Goal: Information Seeking & Learning: Learn about a topic

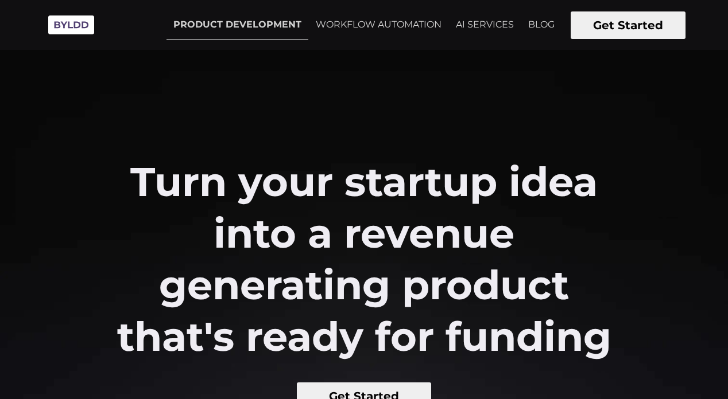
click at [335, 28] on link "WORKFLOW AUTOMATION" at bounding box center [378, 24] width 139 height 29
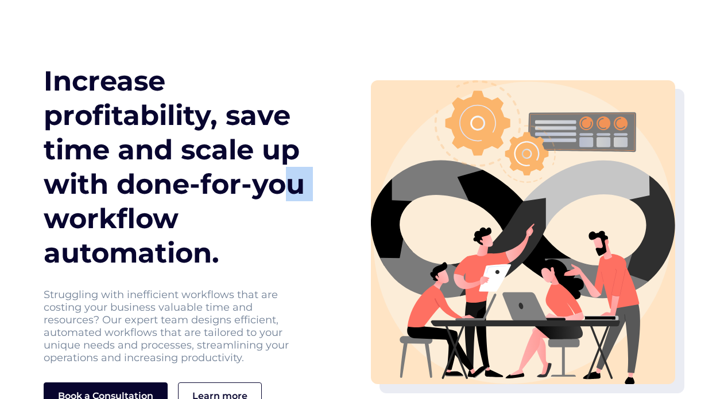
scroll to position [1007, 0]
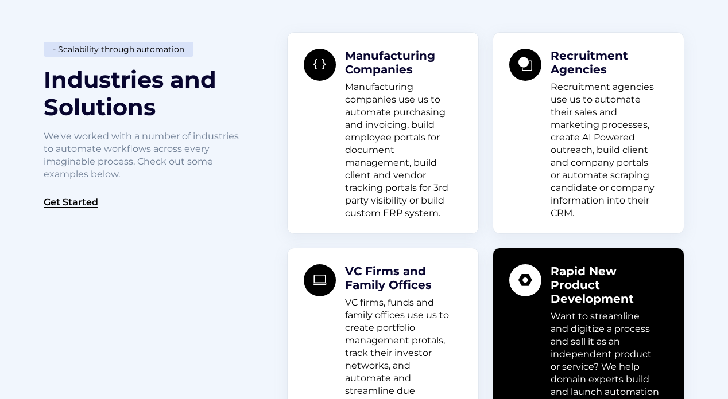
click at [127, 200] on div "Get Started" at bounding box center [146, 200] width 204 height 20
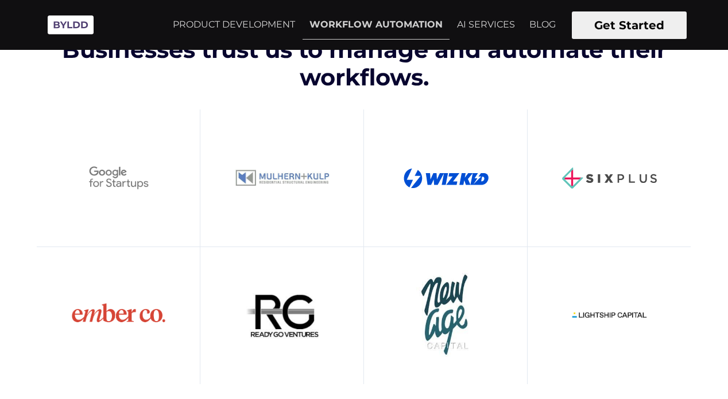
scroll to position [502, 0]
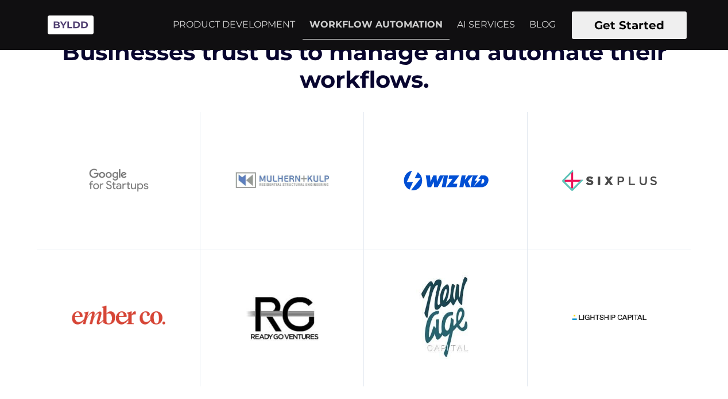
click at [476, 20] on link "AI SERVICES" at bounding box center [486, 24] width 72 height 29
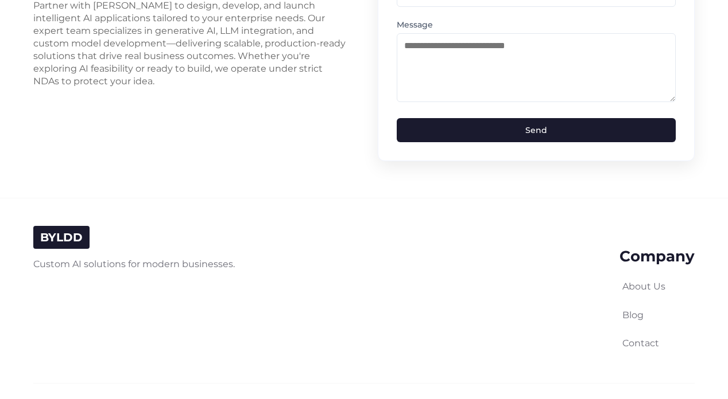
scroll to position [2679, 0]
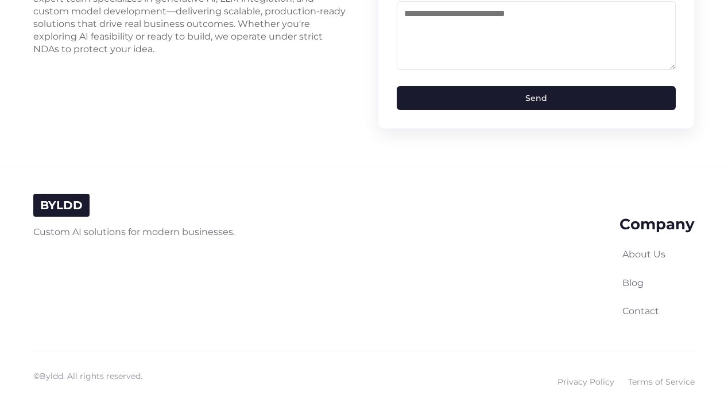
click at [638, 376] on link "Terms of Service" at bounding box center [661, 382] width 67 height 13
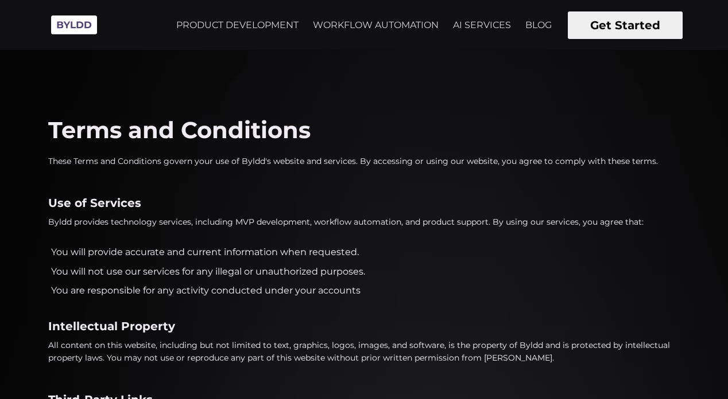
scroll to position [51, 0]
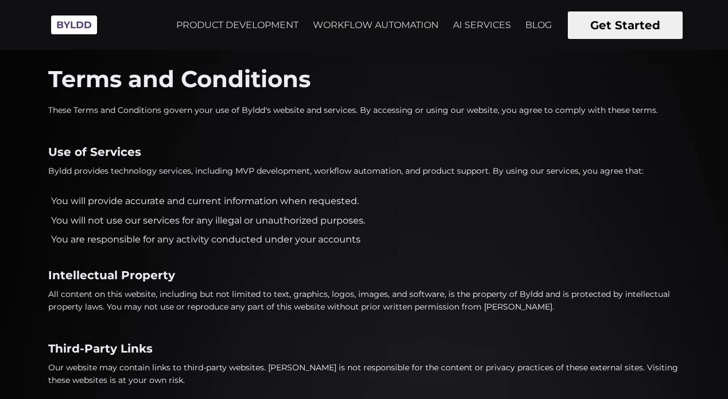
click at [457, 20] on link "AI SERVICES" at bounding box center [482, 25] width 72 height 29
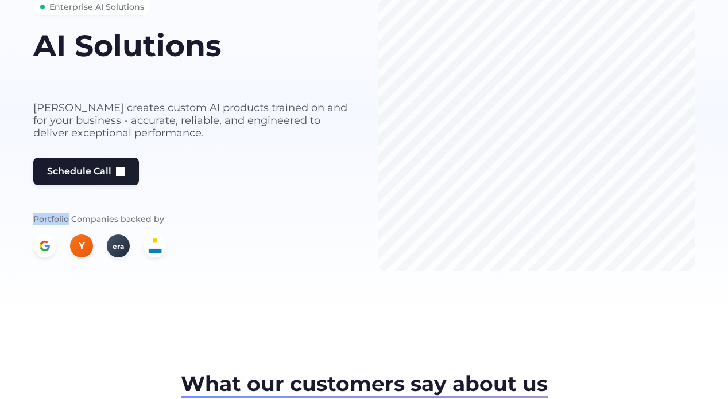
scroll to position [123, 0]
